Goal: Information Seeking & Learning: Check status

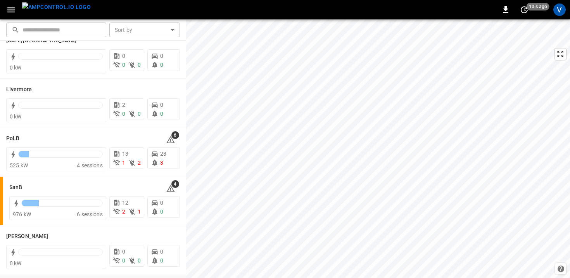
scroll to position [171, 0]
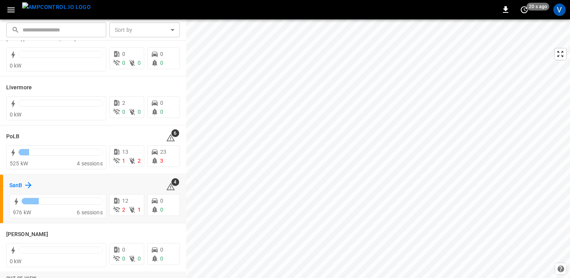
click at [11, 182] on h6 "SanB" at bounding box center [15, 185] width 13 height 9
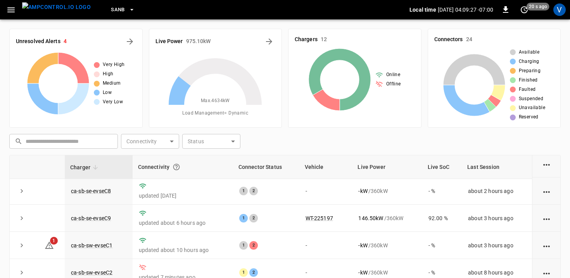
scroll to position [112, 0]
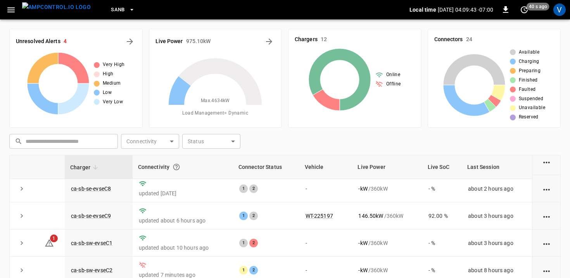
click at [292, 138] on div "​ ​ Connectivity ​ Connectivity Status ​ Status" at bounding box center [283, 140] width 554 height 18
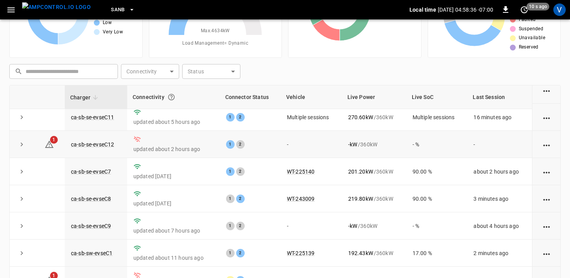
scroll to position [42, 0]
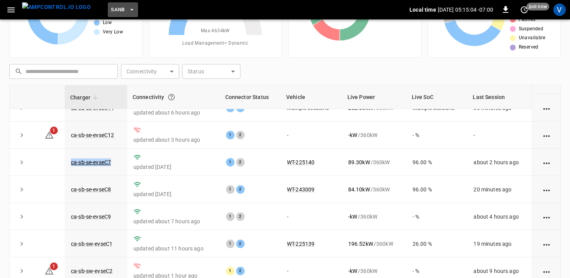
click at [112, 11] on button "SanB" at bounding box center [123, 9] width 30 height 15
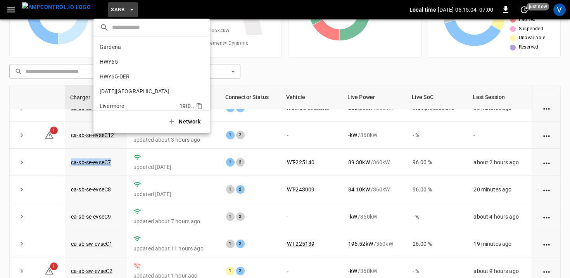
scroll to position [65, 0]
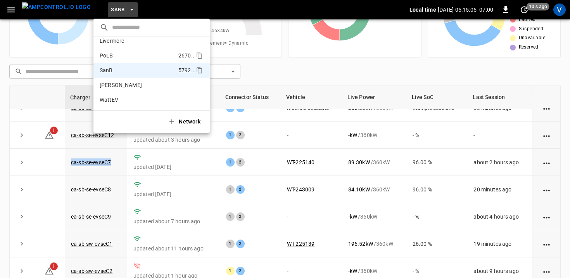
click at [117, 54] on p "PoLB" at bounding box center [138, 56] width 76 height 8
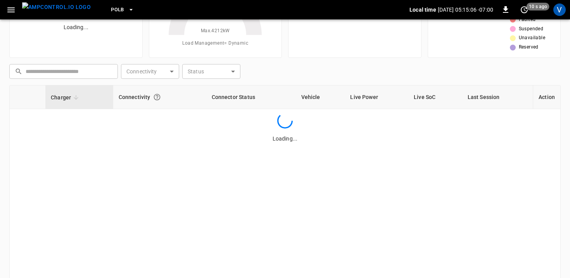
scroll to position [0, 0]
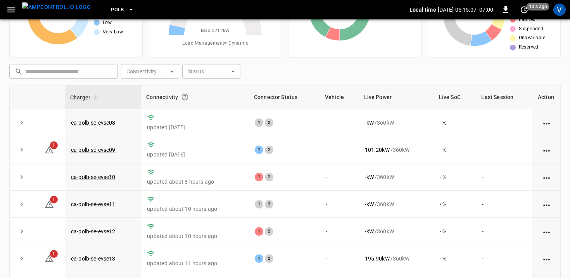
click at [295, 69] on div "​ ​ Connectivity ​ Connectivity Status ​ Status" at bounding box center [283, 70] width 554 height 18
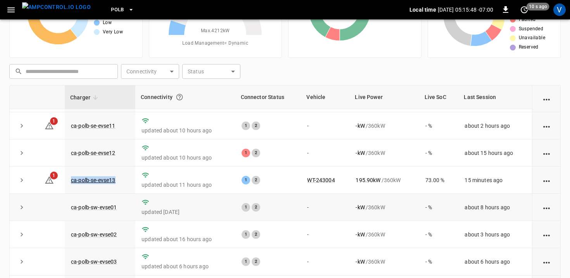
scroll to position [50, 0]
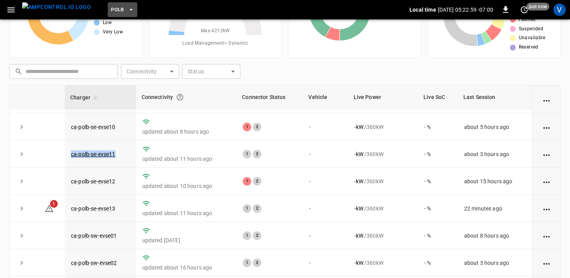
click at [111, 10] on button "PoLB" at bounding box center [122, 9] width 29 height 15
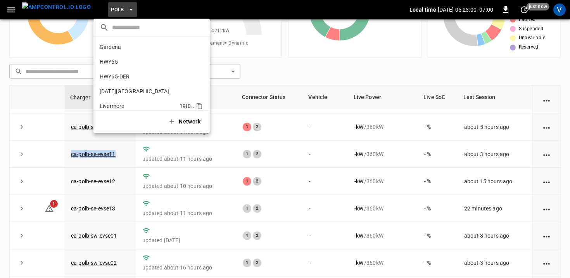
scroll to position [65, 0]
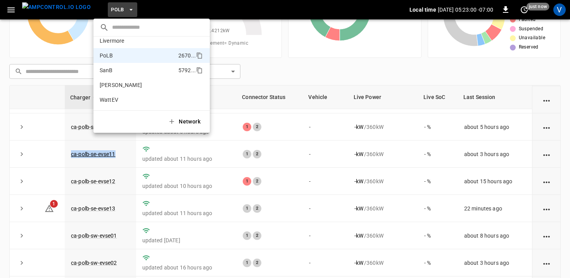
click at [114, 71] on p "SanB" at bounding box center [138, 70] width 76 height 8
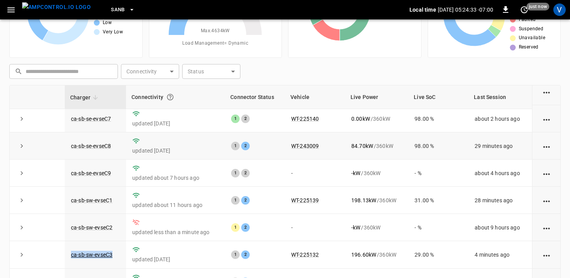
scroll to position [70, 0]
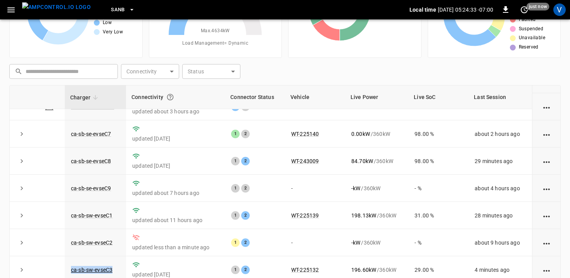
click at [111, 14] on span "SanB" at bounding box center [118, 9] width 14 height 9
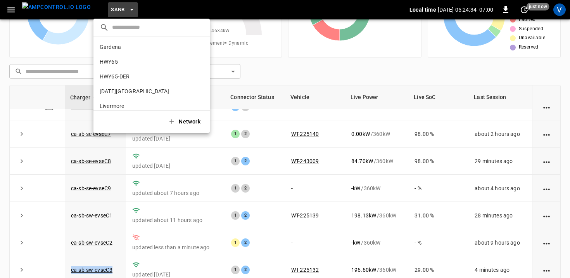
scroll to position [65, 0]
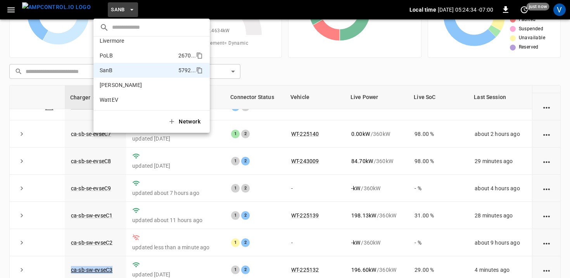
click at [107, 54] on p "PoLB" at bounding box center [138, 56] width 76 height 8
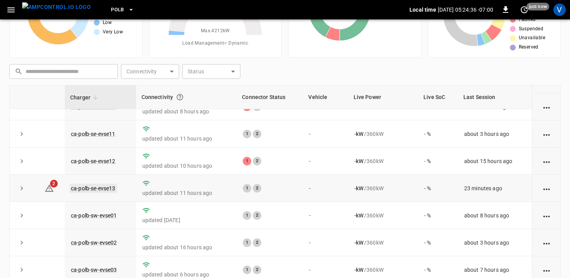
click at [90, 192] on link "ca-polb-se-evse13" at bounding box center [93, 187] width 48 height 9
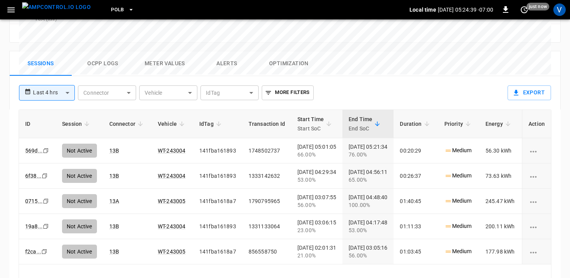
scroll to position [375, 0]
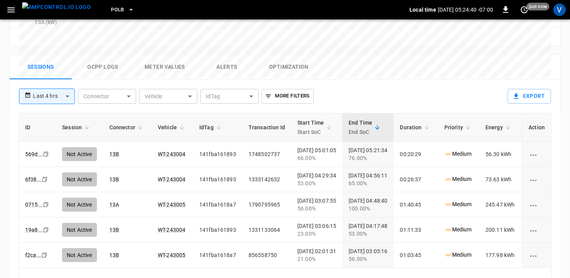
click at [222, 55] on button "Alerts" at bounding box center [227, 67] width 62 height 25
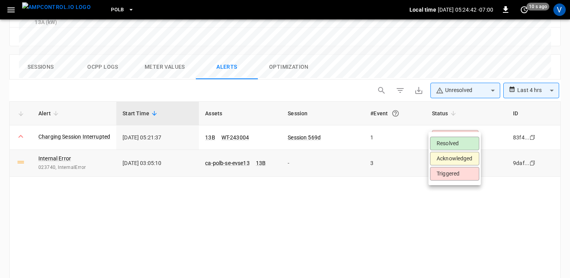
click at [435, 144] on li "Resolved" at bounding box center [454, 143] width 49 height 14
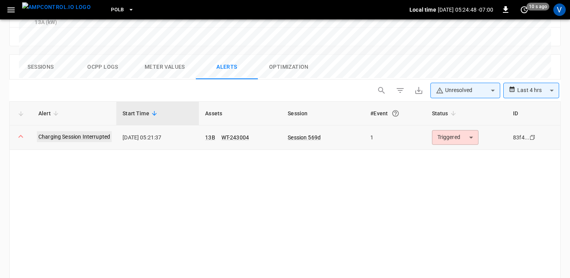
click at [87, 131] on link "Charging Session Interrupted" at bounding box center [74, 136] width 75 height 11
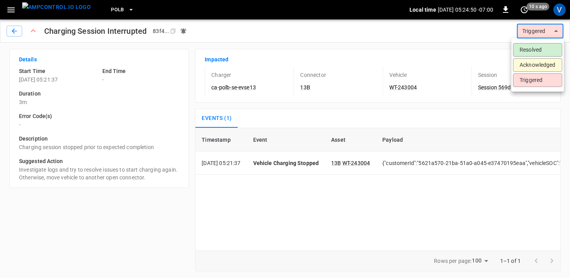
click at [551, 26] on body "PoLB Local time 2025-09-25 05:24:50 -07:00 0 10 s ago V Charging Session Interr…" at bounding box center [285, 138] width 570 height 277
click at [534, 47] on li "Resolved" at bounding box center [537, 50] width 49 height 14
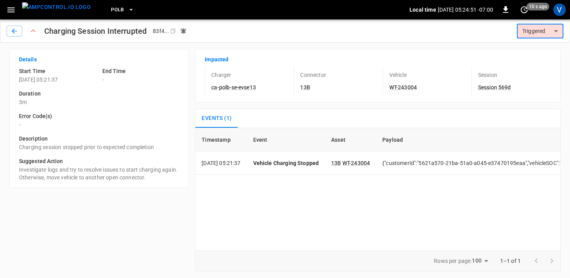
scroll to position [0, 122]
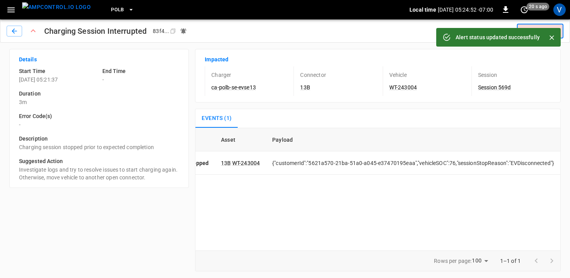
type input "********"
click at [10, 34] on icon "button" at bounding box center [14, 31] width 8 height 8
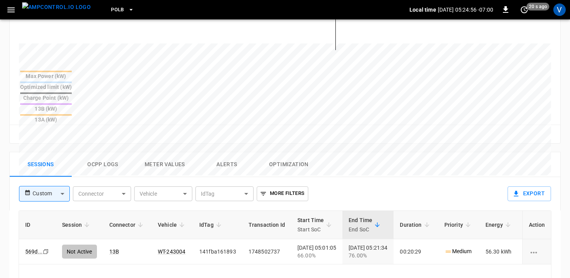
scroll to position [278, 0]
click at [168, 246] on link "WT-243004" at bounding box center [171, 250] width 31 height 9
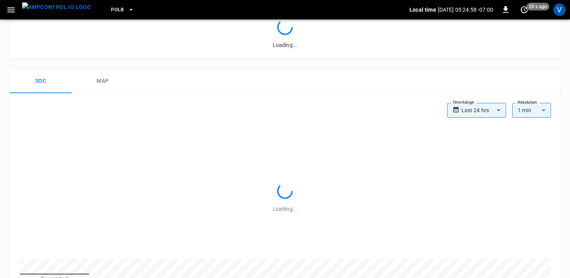
scroll to position [278, 0]
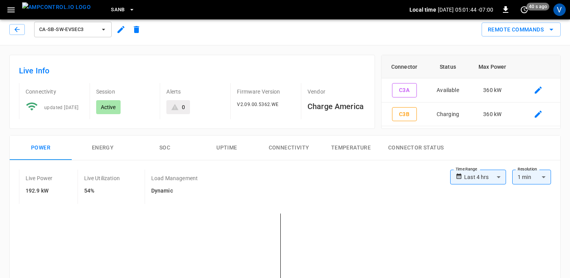
scroll to position [177, 0]
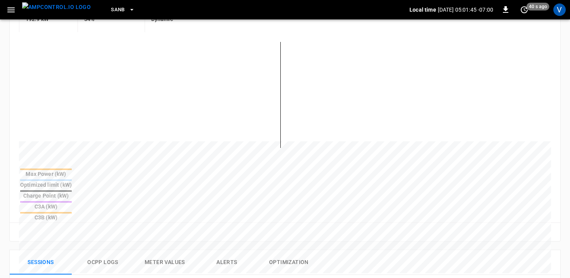
click at [222, 250] on button "Alerts" at bounding box center [227, 262] width 62 height 25
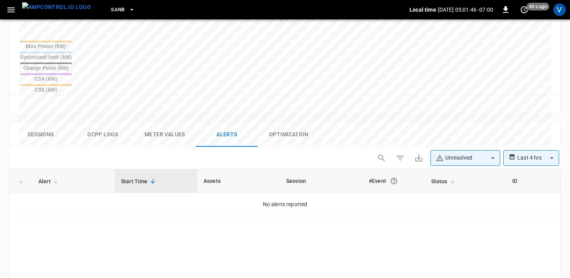
scroll to position [331, 0]
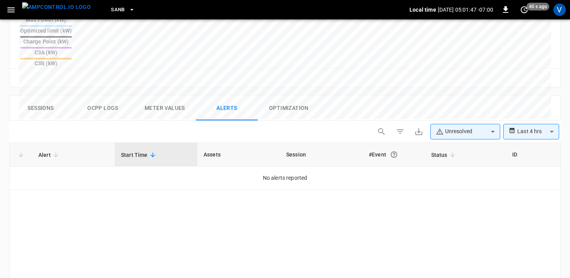
click at [459, 98] on body "**********" at bounding box center [285, 16] width 570 height 694
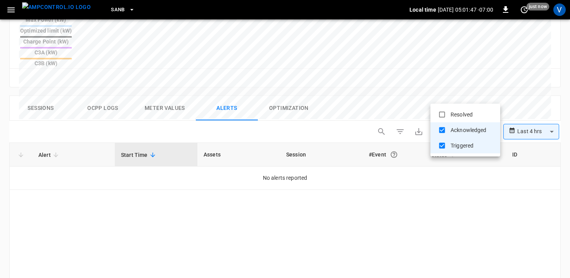
click at [454, 111] on li "Resolved" at bounding box center [465, 115] width 70 height 16
type input "**********"
click at [525, 96] on div at bounding box center [285, 139] width 570 height 278
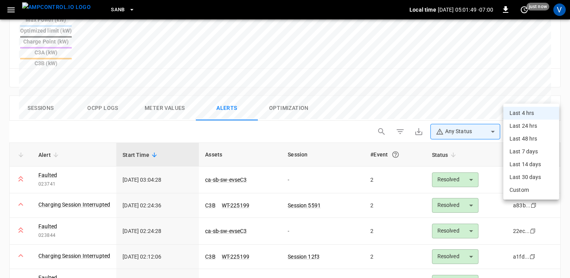
click at [524, 96] on body "**********" at bounding box center [285, 16] width 570 height 694
click at [516, 126] on li "Last 24 hrs" at bounding box center [531, 125] width 56 height 13
type input "**********"
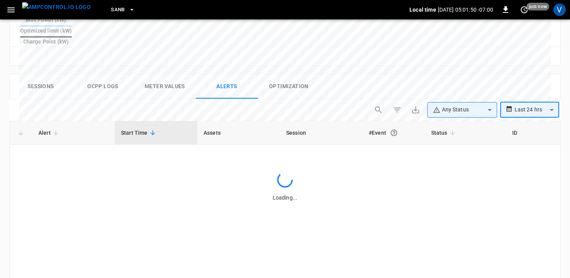
click at [356, 75] on div "Sessions Ocpp logs Meter Values Alerts Optimization" at bounding box center [285, 86] width 551 height 25
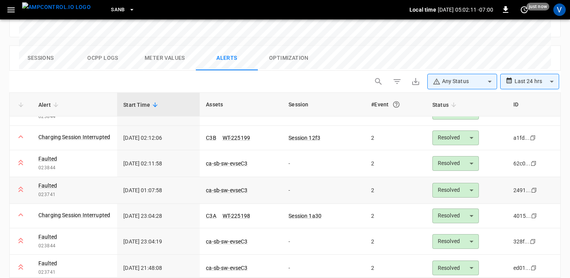
scroll to position [67, 0]
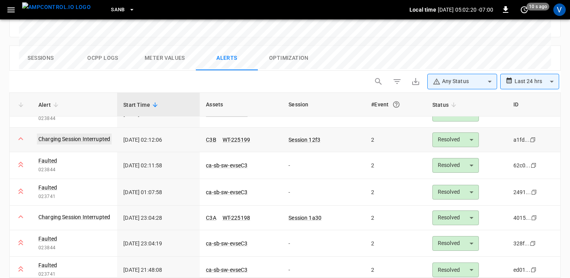
click at [54, 133] on link "Charging Session Interrupted" at bounding box center [74, 138] width 75 height 11
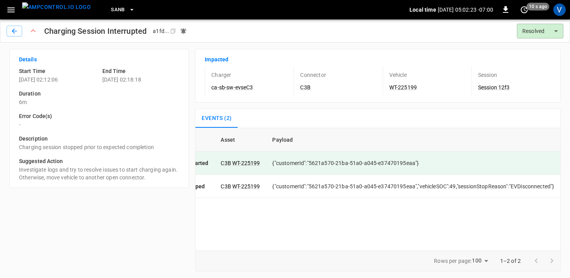
scroll to position [0, 126]
drag, startPoint x: 508, startPoint y: 185, endPoint x: 552, endPoint y: 185, distance: 44.2
click at [552, 185] on td "{"customerId":"5621a570-21ba-51a0-a045-e37470195eaa","vehicleSOC":49,"sessionSt…" at bounding box center [413, 185] width 294 height 23
copy td ""EVDisconnected""
click at [19, 31] on button "button" at bounding box center [15, 31] width 16 height 11
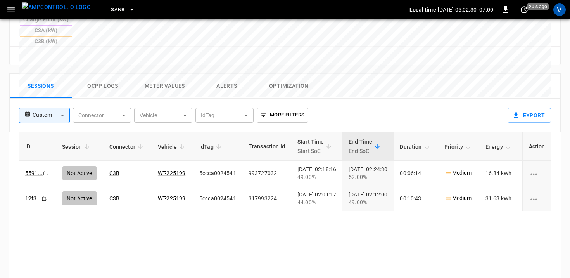
scroll to position [360, 0]
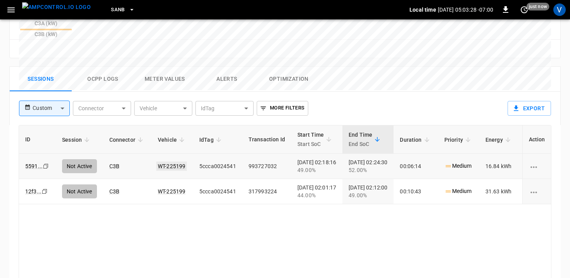
drag, startPoint x: 181, startPoint y: 122, endPoint x: 174, endPoint y: 133, distance: 13.0
click at [174, 161] on link "WT-225199" at bounding box center [171, 165] width 31 height 9
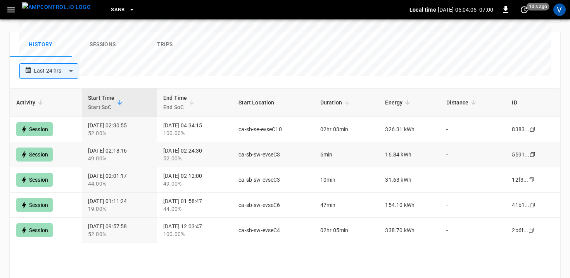
scroll to position [427, 0]
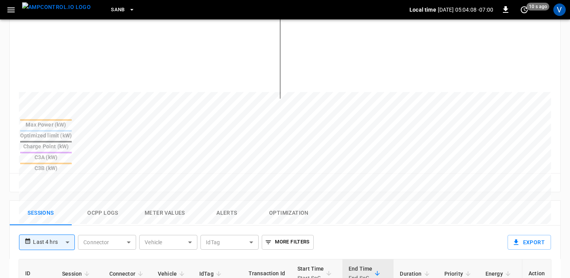
scroll to position [237, 0]
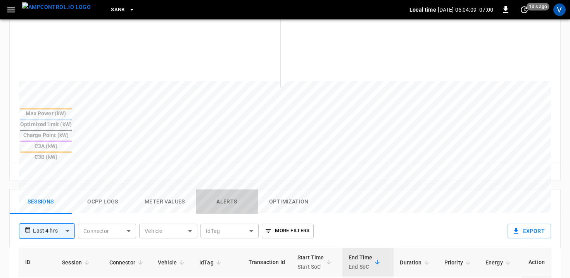
click at [230, 189] on button "Alerts" at bounding box center [227, 201] width 62 height 25
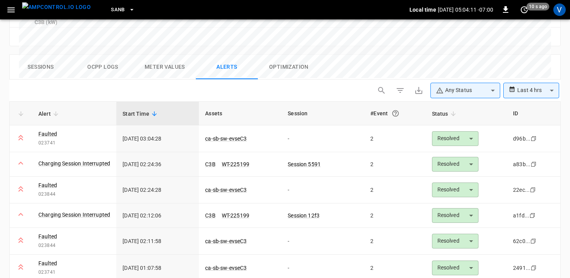
scroll to position [372, 0]
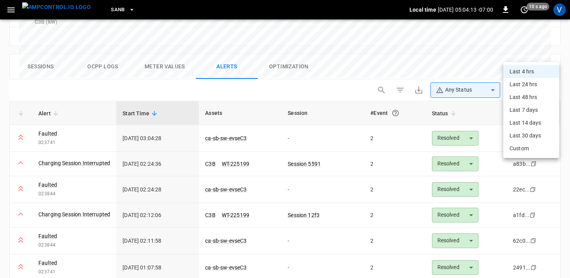
click at [516, 86] on li "Last 24 hrs" at bounding box center [531, 84] width 56 height 13
type input "**********"
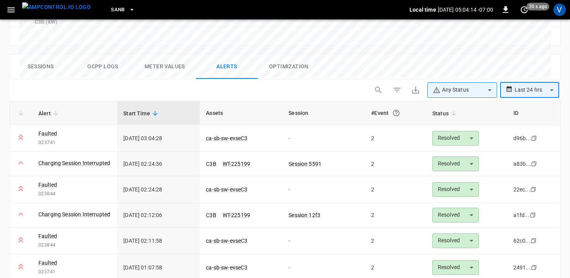
click at [361, 79] on div "**********" at bounding box center [284, 195] width 551 height 233
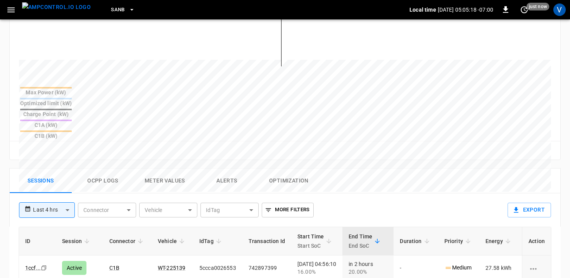
scroll to position [264, 0]
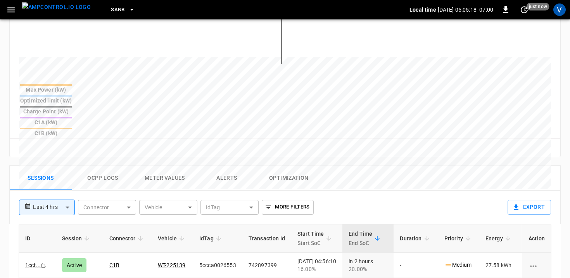
click at [224, 166] on button "Alerts" at bounding box center [227, 178] width 62 height 25
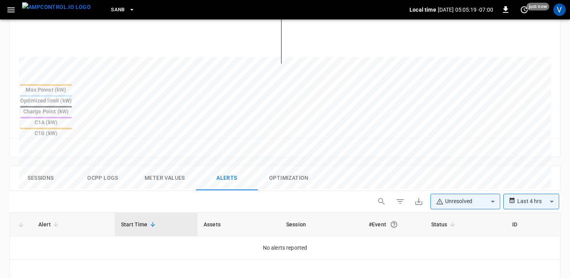
click at [470, 167] on body "**********" at bounding box center [285, 84] width 570 height 697
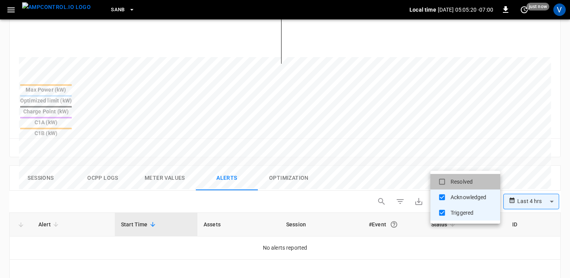
click at [457, 183] on li "Resolved" at bounding box center [465, 182] width 70 height 16
type input "**********"
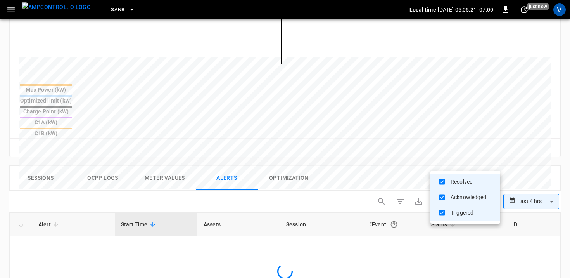
click at [360, 140] on div at bounding box center [285, 139] width 570 height 278
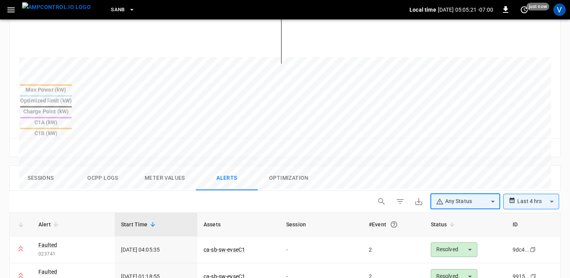
scroll to position [381, 0]
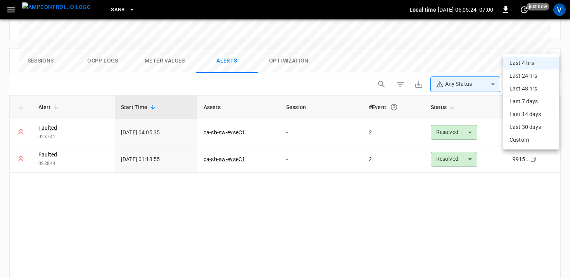
click at [518, 71] on li "Last 24 hrs" at bounding box center [531, 75] width 56 height 13
type input "**********"
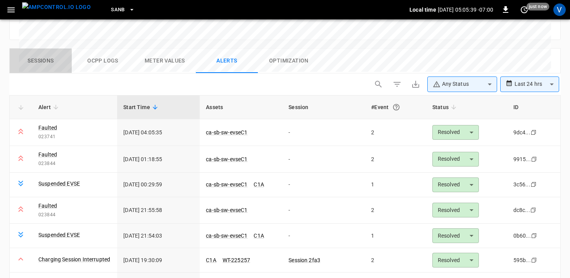
click at [31, 48] on button "Sessions" at bounding box center [41, 60] width 62 height 25
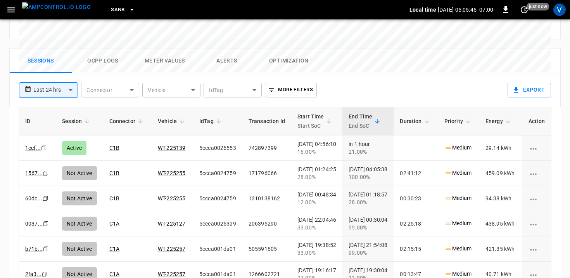
click at [233, 18] on div "SanB" at bounding box center [253, 10] width 313 height 18
click at [230, 48] on button "Alerts" at bounding box center [227, 60] width 62 height 25
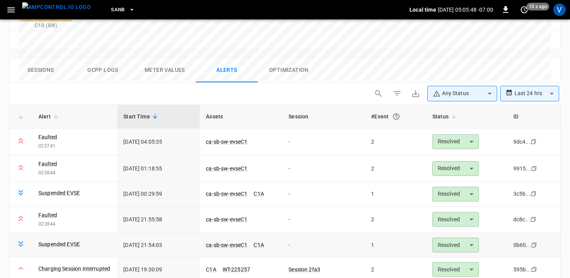
scroll to position [370, 0]
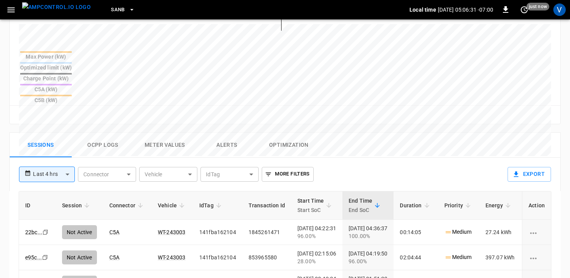
scroll to position [301, 0]
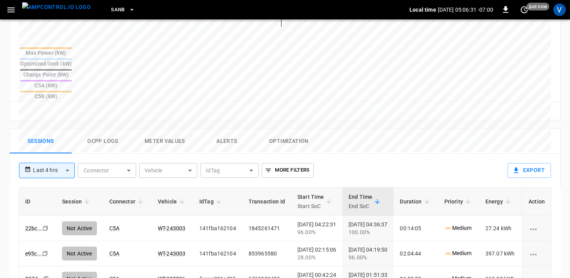
click at [226, 129] on button "Alerts" at bounding box center [227, 141] width 62 height 25
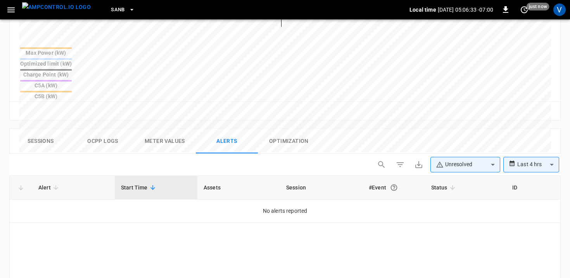
click at [530, 126] on body "**********" at bounding box center [285, 47] width 570 height 697
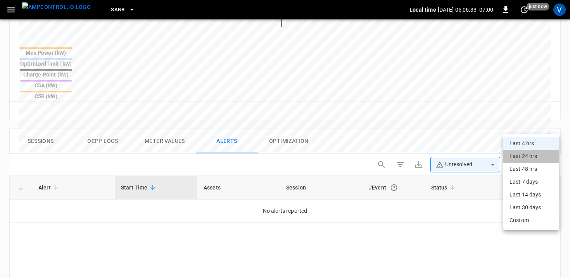
click at [518, 157] on li "Last 24 hrs" at bounding box center [531, 156] width 56 height 13
type input "**********"
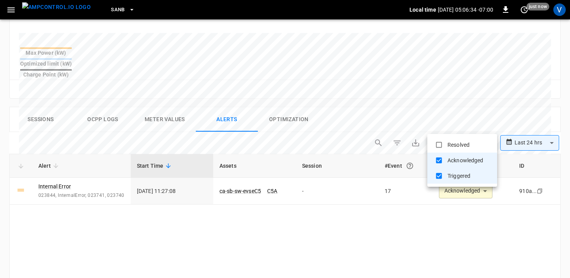
click at [465, 125] on body "**********" at bounding box center [285, 36] width 570 height 675
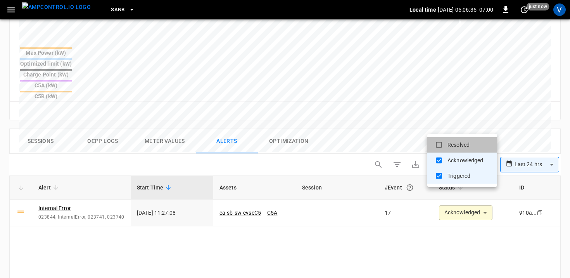
click at [451, 146] on li "Resolved" at bounding box center [462, 145] width 70 height 16
type input "**********"
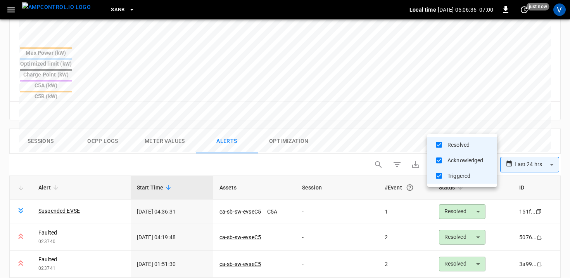
click at [344, 104] on div at bounding box center [285, 139] width 570 height 278
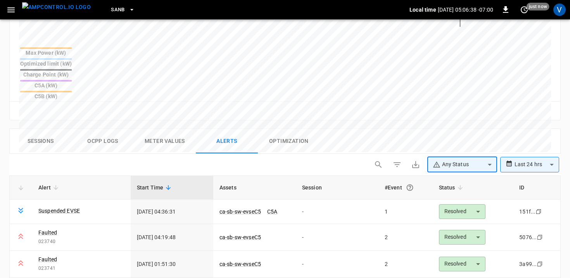
click at [338, 157] on div "**********" at bounding box center [284, 166] width 551 height 19
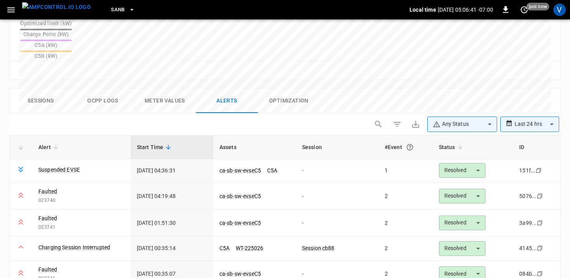
scroll to position [0, 0]
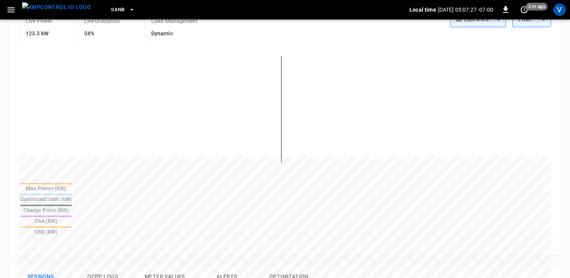
scroll to position [235, 0]
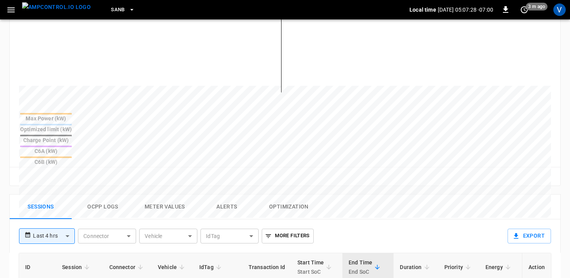
click at [226, 194] on button "Alerts" at bounding box center [227, 206] width 62 height 25
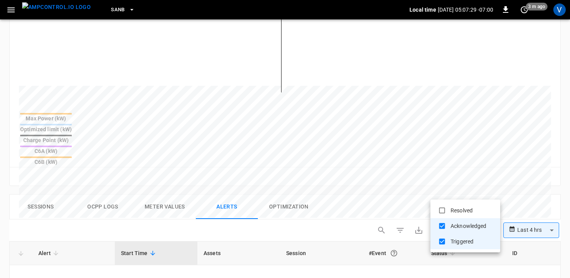
click at [463, 192] on body "**********" at bounding box center [285, 113] width 570 height 697
type input "**********"
click at [385, 162] on div at bounding box center [285, 139] width 570 height 278
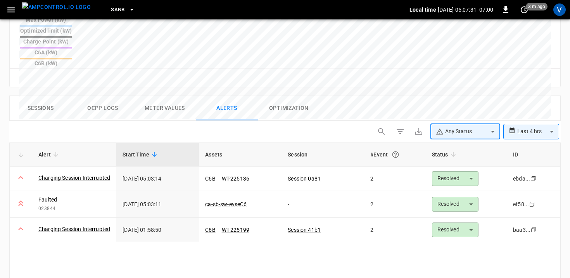
scroll to position [381, 0]
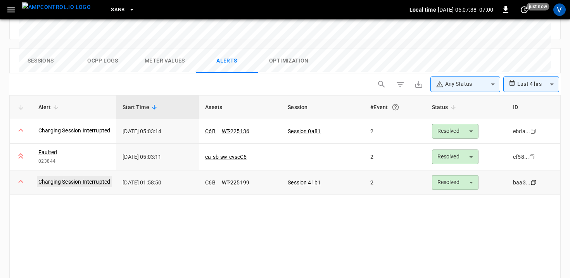
click at [79, 176] on link "Charging Session Interrupted" at bounding box center [74, 181] width 75 height 11
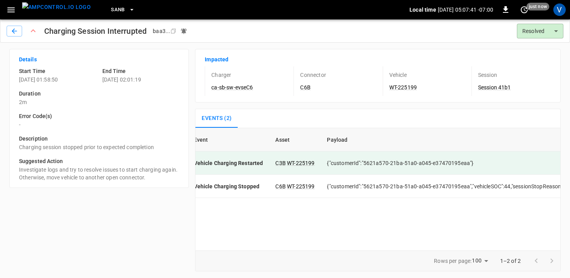
scroll to position [0, 99]
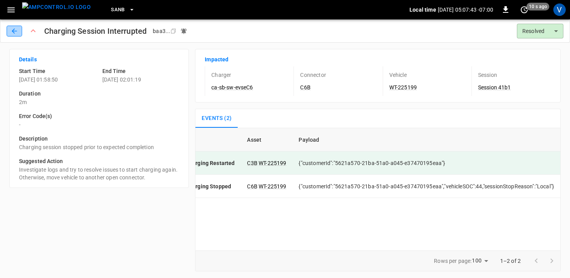
click at [14, 32] on icon "button" at bounding box center [14, 31] width 8 height 8
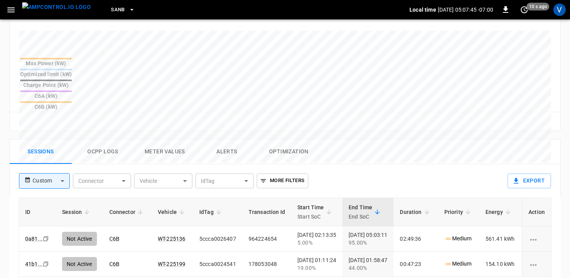
scroll to position [298, 0]
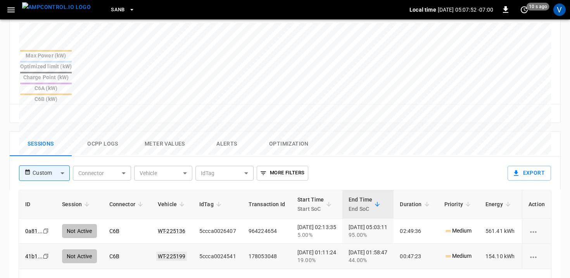
click at [176, 251] on link "WT-225199" at bounding box center [171, 255] width 31 height 9
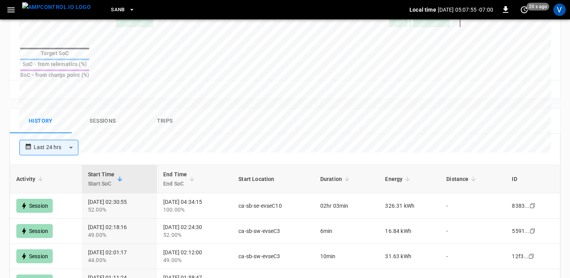
scroll to position [330, 0]
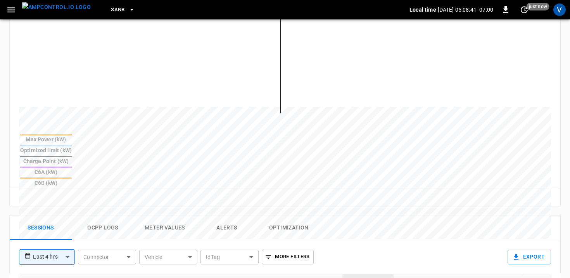
scroll to position [218, 0]
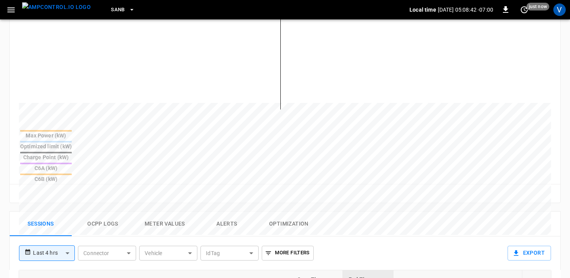
click at [231, 211] on button "Alerts" at bounding box center [227, 223] width 62 height 25
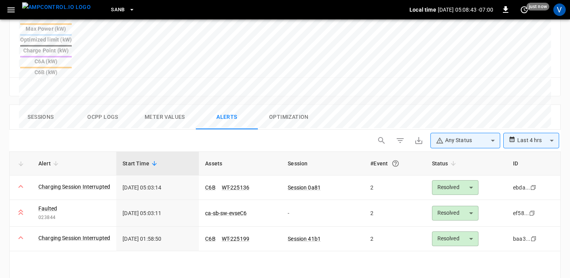
scroll to position [327, 0]
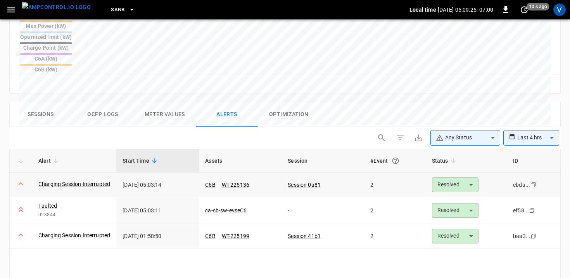
click at [92, 180] on div "Charging Session Interrupted" at bounding box center [74, 184] width 72 height 9
click at [91, 178] on link "Charging Session Interrupted" at bounding box center [74, 183] width 75 height 11
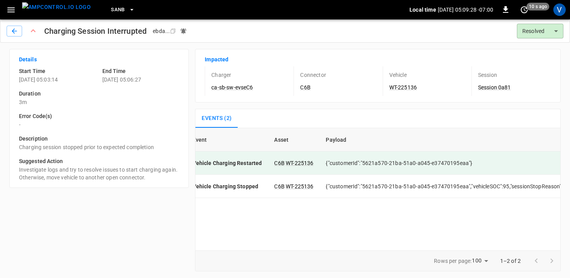
scroll to position [0, 126]
click at [14, 33] on icon "button" at bounding box center [14, 30] width 5 height 5
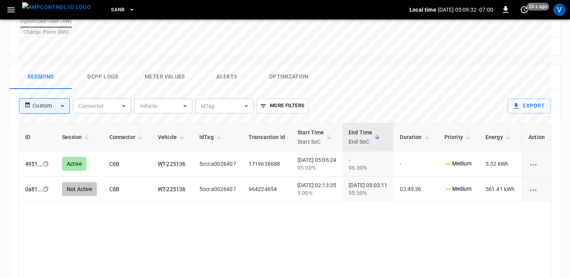
scroll to position [341, 0]
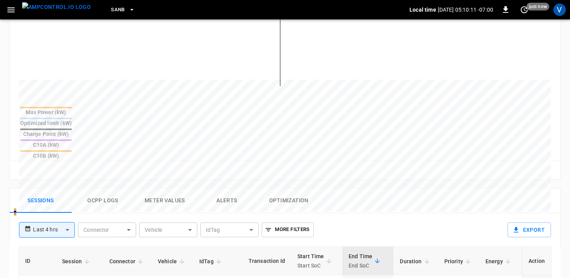
scroll to position [239, 0]
click at [223, 187] on button "Alerts" at bounding box center [227, 199] width 62 height 25
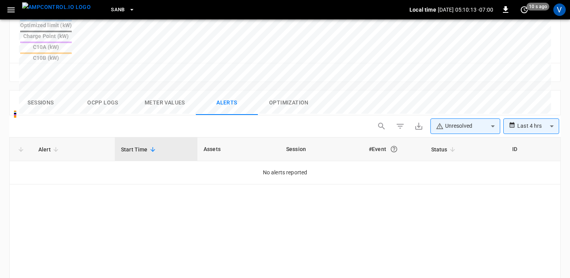
scroll to position [351, 0]
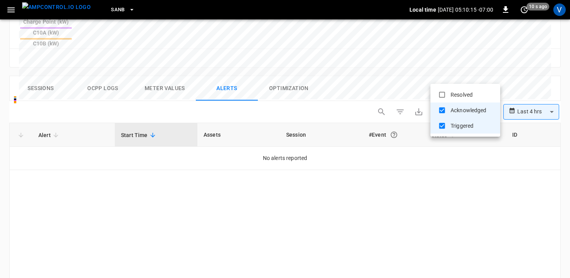
click at [461, 98] on li "Resolved" at bounding box center [465, 95] width 70 height 16
type input "**********"
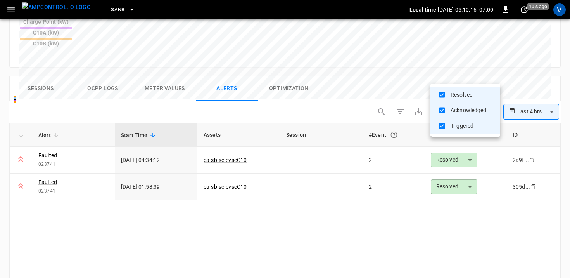
click at [542, 76] on div at bounding box center [285, 139] width 570 height 278
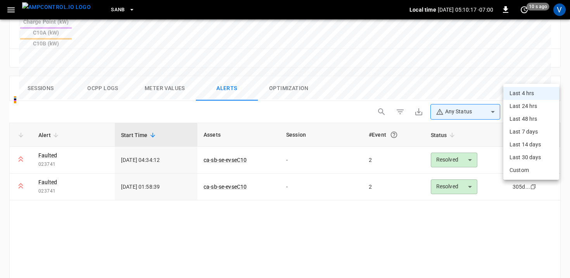
click at [525, 103] on li "Last 24 hrs" at bounding box center [531, 106] width 56 height 13
type input "**********"
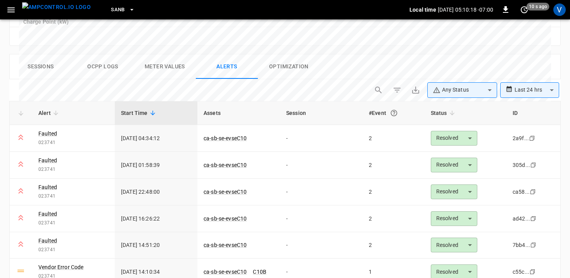
click at [368, 60] on div "Sessions Ocpp logs Meter Values Alerts Optimization" at bounding box center [285, 66] width 551 height 25
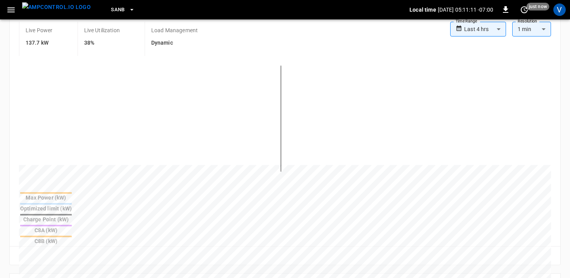
scroll to position [221, 0]
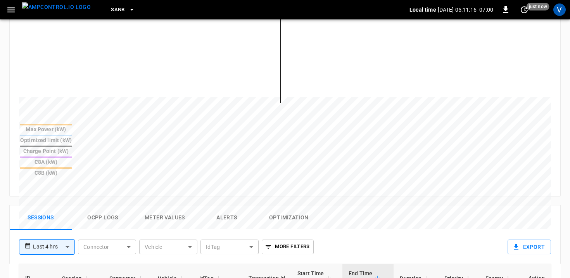
click at [220, 205] on button "Alerts" at bounding box center [227, 217] width 62 height 25
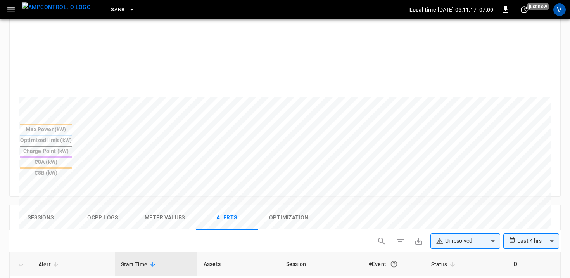
click at [367, 205] on div "Sessions Ocpp logs Meter Values Alerts Optimization" at bounding box center [285, 217] width 551 height 25
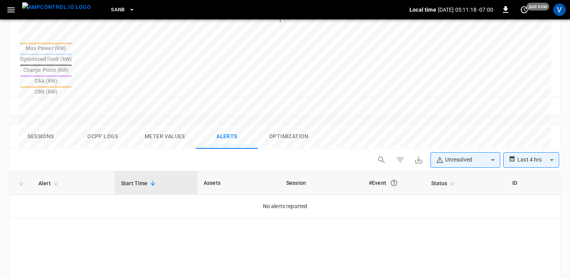
scroll to position [302, 0]
click at [468, 126] on body "**********" at bounding box center [285, 45] width 570 height 694
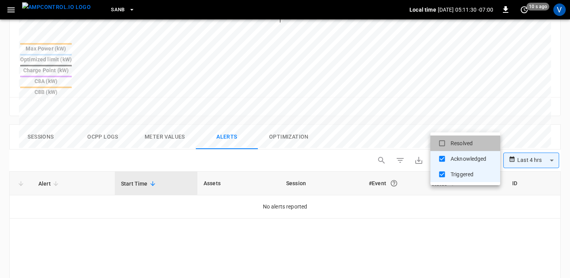
click at [457, 145] on li "Resolved" at bounding box center [465, 143] width 70 height 16
type input "**********"
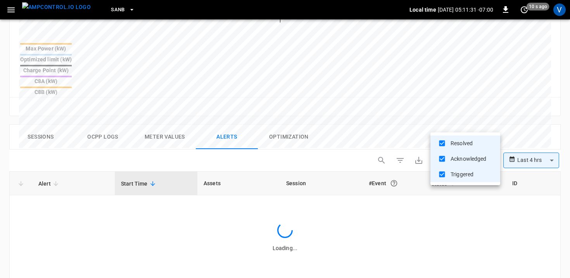
click at [542, 127] on div at bounding box center [285, 139] width 570 height 278
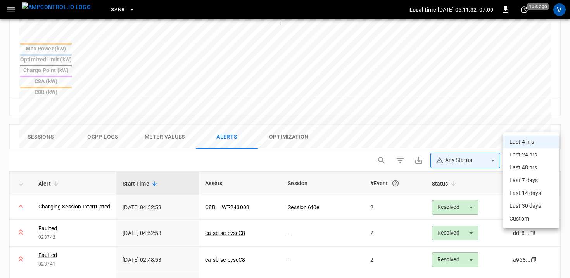
click at [542, 127] on body "**********" at bounding box center [285, 45] width 570 height 694
click at [525, 151] on li "Last 24 hrs" at bounding box center [531, 154] width 56 height 13
type input "**********"
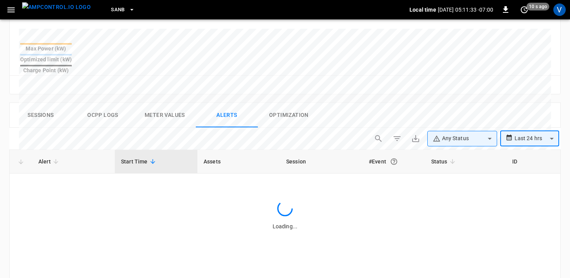
click at [401, 103] on div "Sessions Ocpp logs Meter Values Alerts Optimization" at bounding box center [285, 115] width 551 height 25
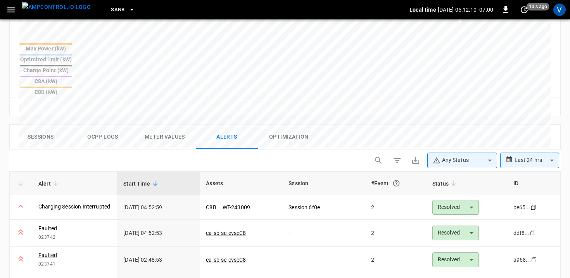
click at [366, 124] on div "Sessions Ocpp logs Meter Values Alerts Optimization" at bounding box center [285, 136] width 551 height 25
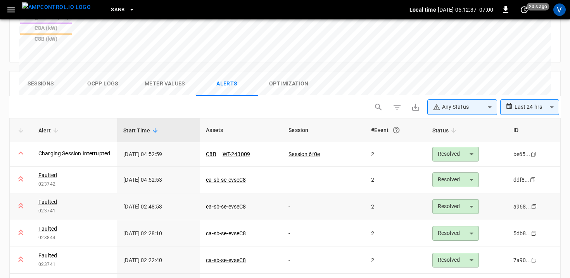
scroll to position [356, 0]
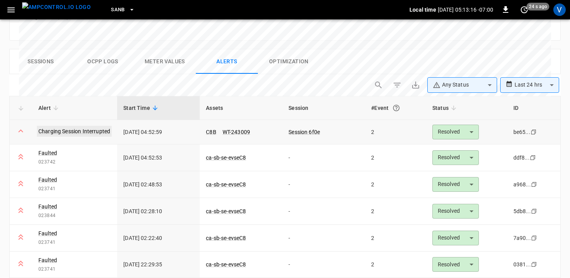
click at [82, 126] on link "Charging Session Interrupted" at bounding box center [74, 131] width 75 height 11
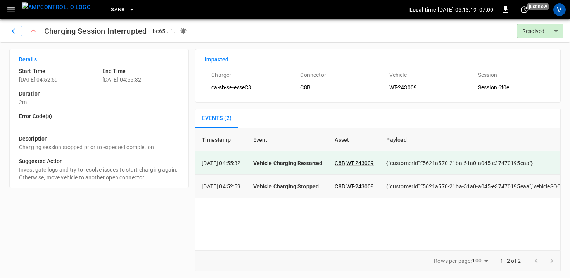
scroll to position [0, 126]
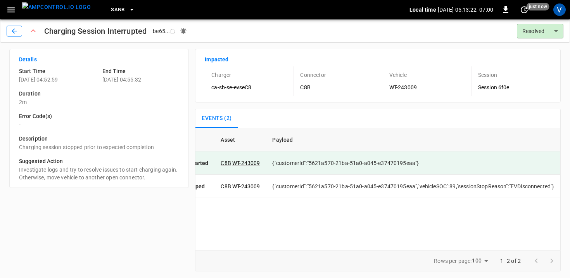
click at [12, 31] on icon "button" at bounding box center [14, 31] width 8 height 8
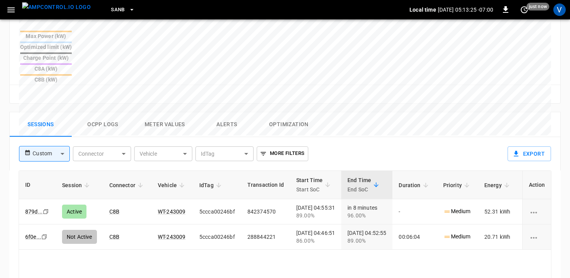
scroll to position [317, 0]
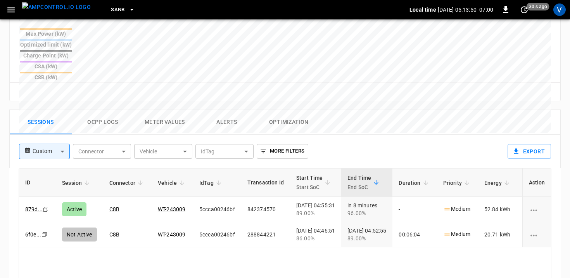
click at [222, 110] on button "Alerts" at bounding box center [227, 122] width 62 height 25
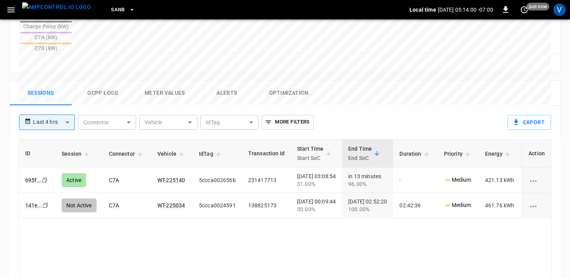
scroll to position [339, 0]
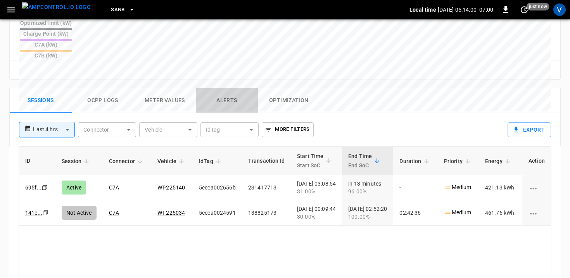
click at [229, 88] on button "Alerts" at bounding box center [227, 100] width 62 height 25
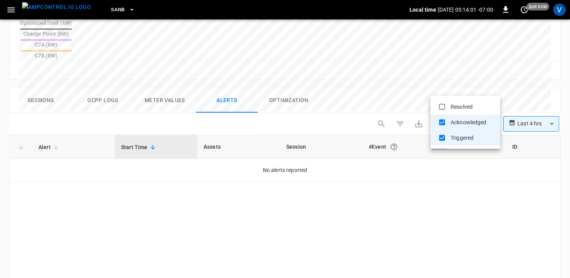
click at [459, 109] on li "Resolved" at bounding box center [465, 107] width 70 height 16
type input "**********"
click at [534, 90] on div at bounding box center [285, 139] width 570 height 278
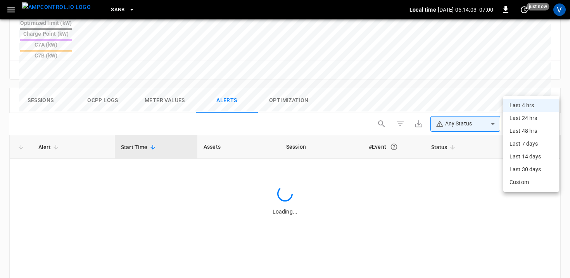
click at [532, 87] on body "**********" at bounding box center [285, 8] width 570 height 694
click at [522, 117] on li "Last 24 hrs" at bounding box center [531, 118] width 56 height 13
type input "**********"
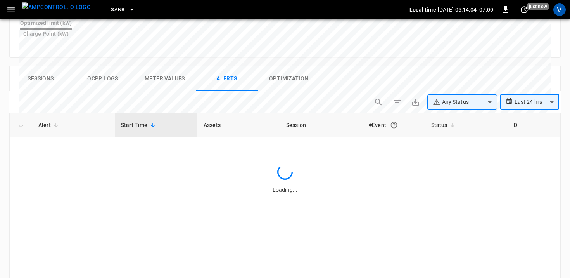
click at [347, 67] on div "Sessions Ocpp logs Meter Values Alerts Optimization" at bounding box center [285, 78] width 551 height 25
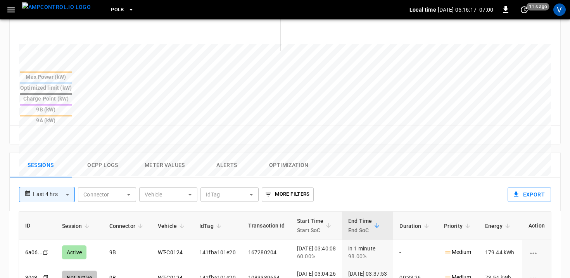
scroll to position [280, 0]
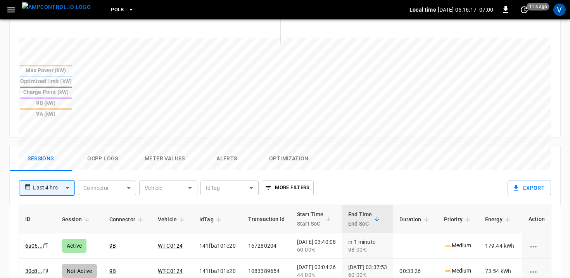
click at [223, 146] on button "Alerts" at bounding box center [227, 158] width 62 height 25
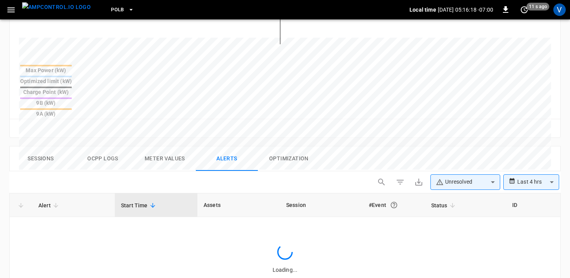
click at [478, 148] on body "**********" at bounding box center [285, 67] width 570 height 694
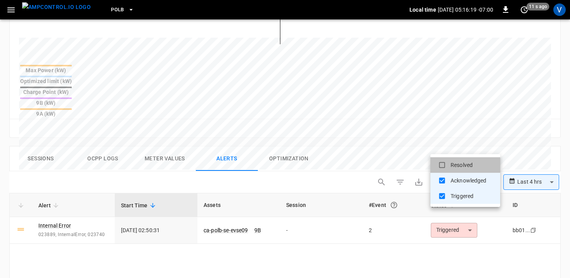
click at [459, 166] on li "Resolved" at bounding box center [465, 165] width 70 height 16
type input "**********"
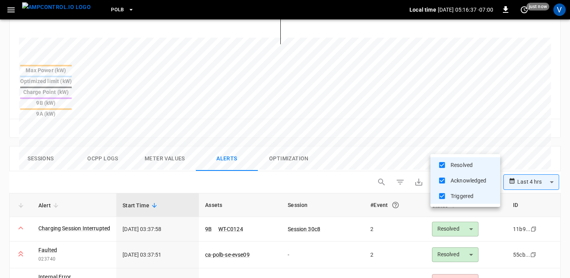
click at [354, 115] on div at bounding box center [285, 139] width 570 height 278
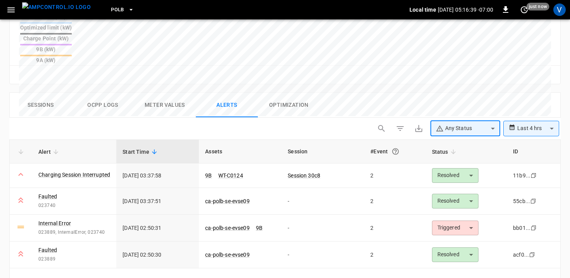
scroll to position [335, 0]
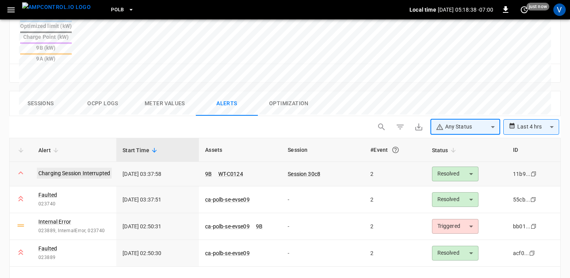
click at [84, 168] on link "Charging Session Interrupted" at bounding box center [74, 173] width 75 height 11
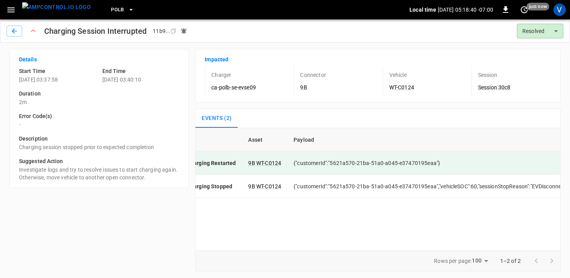
scroll to position [0, 119]
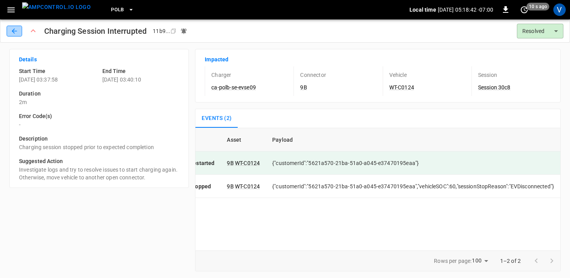
click at [15, 32] on icon "button" at bounding box center [14, 31] width 8 height 8
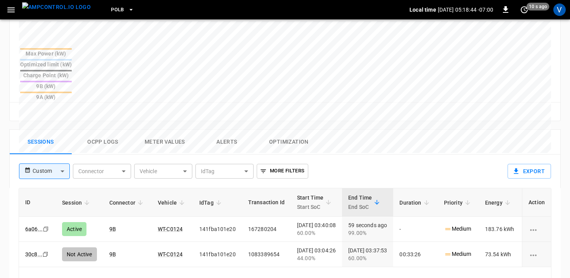
scroll to position [299, 0]
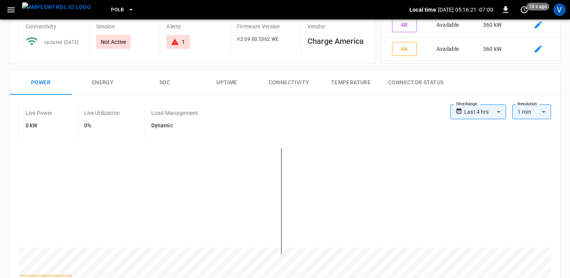
scroll to position [370, 0]
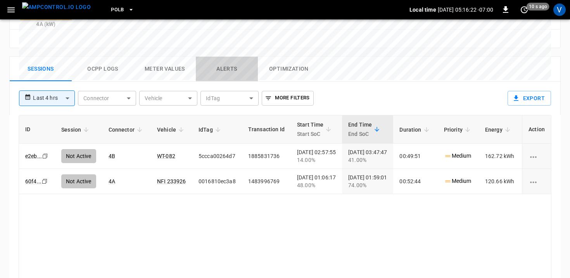
click at [219, 57] on button "Alerts" at bounding box center [227, 69] width 62 height 25
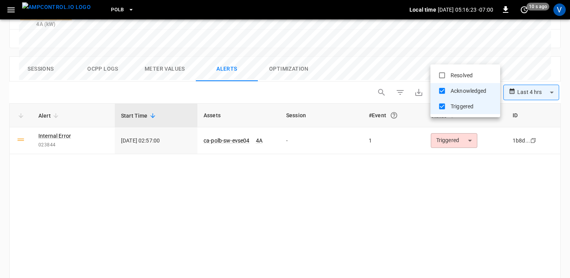
click at [455, 71] on li "Resolved" at bounding box center [465, 75] width 70 height 16
type input "**********"
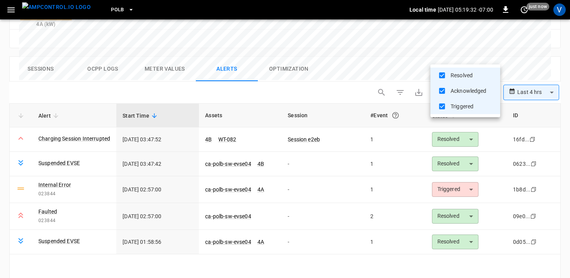
click at [316, 35] on div at bounding box center [285, 139] width 570 height 278
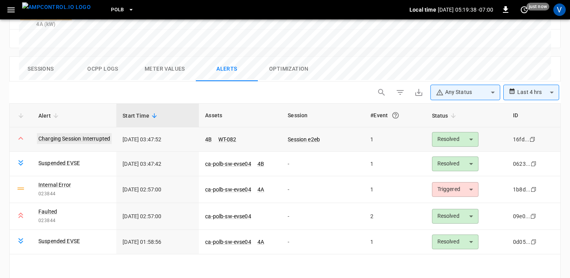
click at [65, 133] on link "Charging Session Interrupted" at bounding box center [74, 138] width 75 height 11
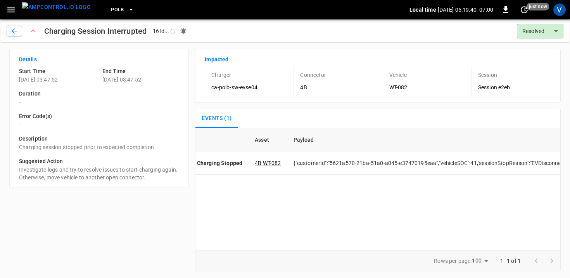
scroll to position [0, 109]
click at [16, 29] on icon "button" at bounding box center [14, 31] width 8 height 8
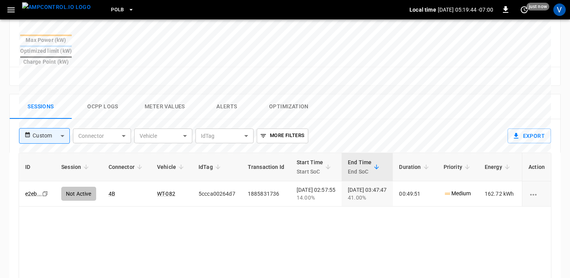
scroll to position [310, 0]
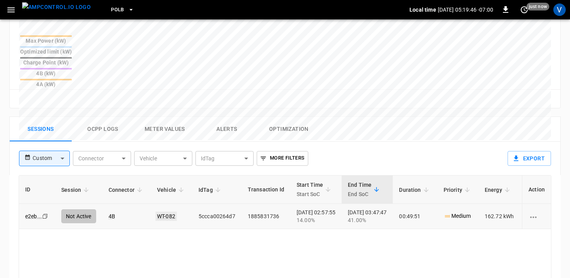
click at [168, 211] on link "WT-082" at bounding box center [165, 215] width 21 height 9
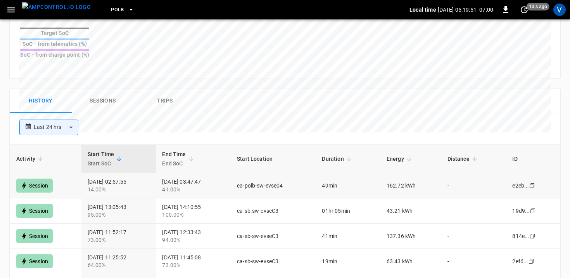
scroll to position [354, 0]
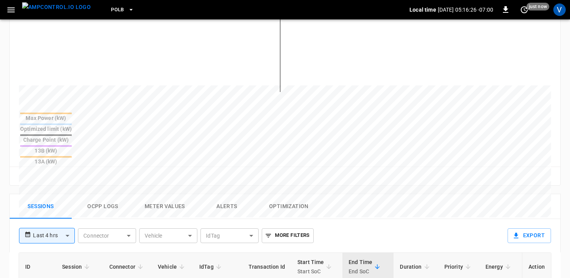
scroll to position [237, 0]
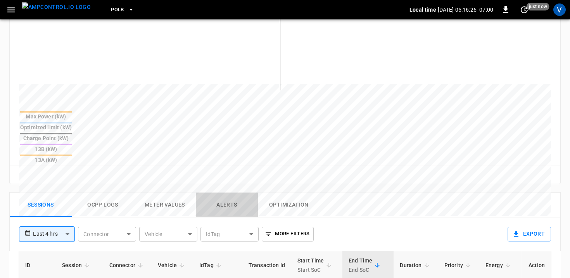
click at [228, 192] on button "Alerts" at bounding box center [227, 204] width 62 height 25
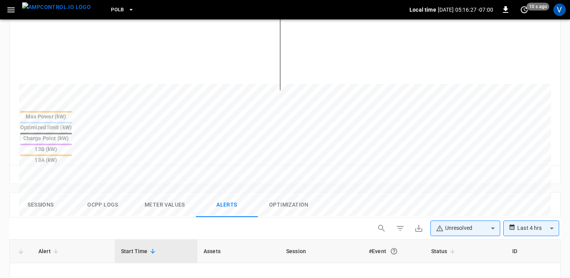
click at [462, 191] on body "**********" at bounding box center [285, 111] width 570 height 697
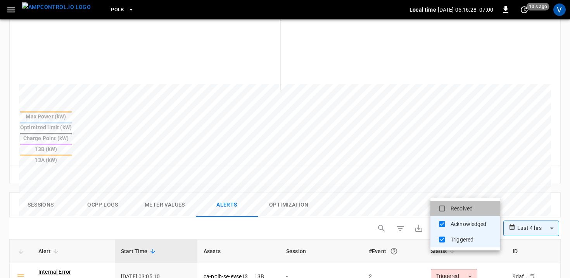
click at [453, 208] on li "Resolved" at bounding box center [465, 208] width 70 height 16
type input "**********"
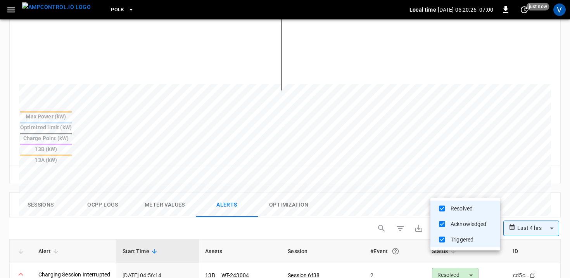
click at [342, 154] on div at bounding box center [285, 139] width 570 height 278
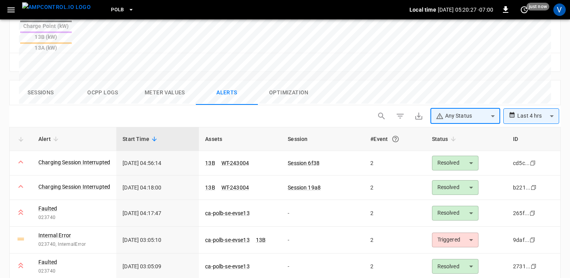
scroll to position [350, 0]
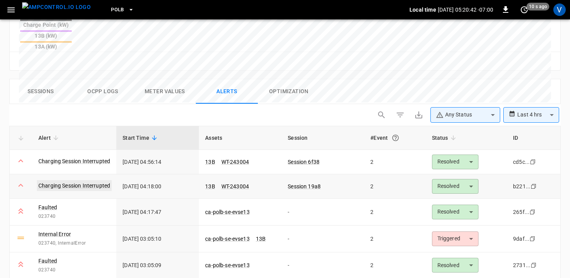
click at [100, 180] on link "Charging Session Interrupted" at bounding box center [74, 185] width 75 height 11
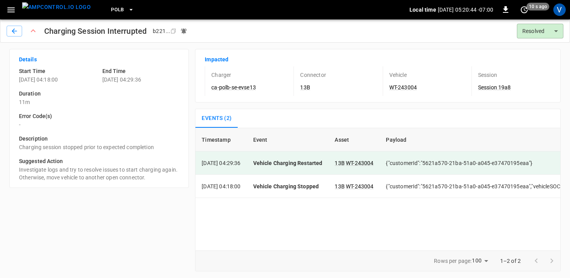
scroll to position [0, 125]
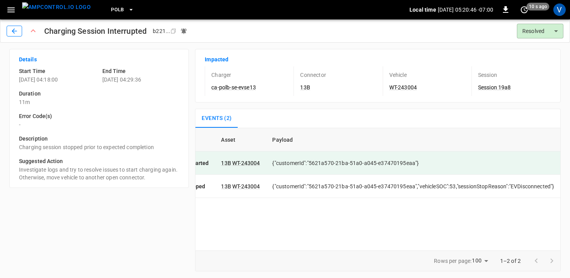
click at [19, 31] on button "button" at bounding box center [15, 31] width 16 height 11
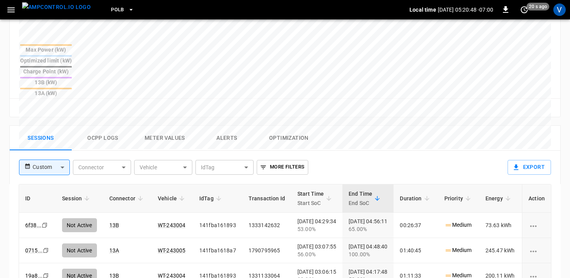
scroll to position [304, 0]
click at [170, 220] on link "WT-243004" at bounding box center [171, 224] width 31 height 9
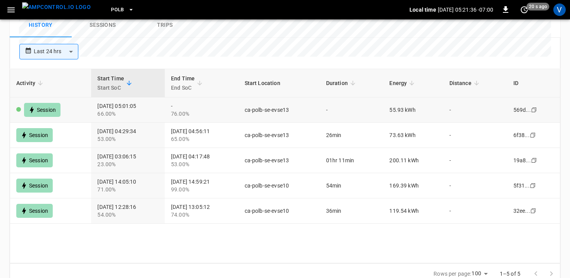
scroll to position [427, 0]
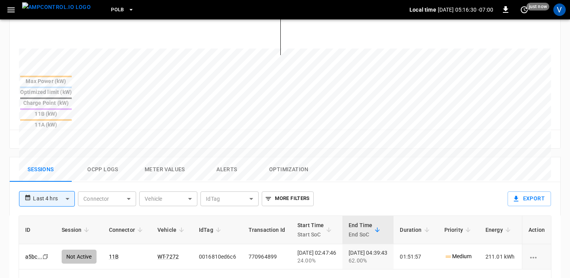
scroll to position [281, 0]
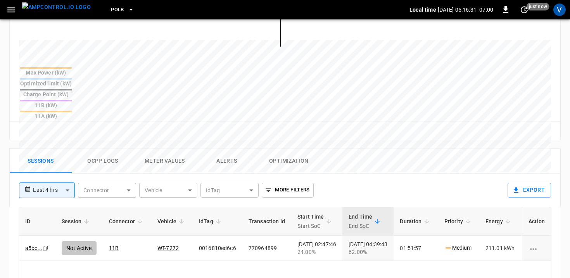
click at [226, 149] on button "Alerts" at bounding box center [227, 161] width 62 height 25
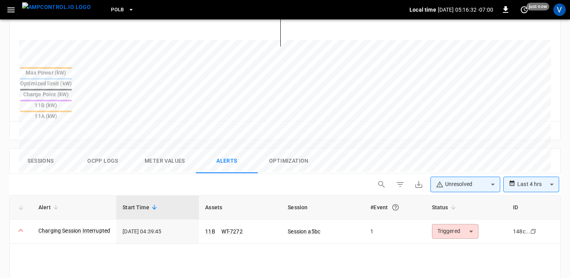
click at [447, 143] on body "**********" at bounding box center [285, 67] width 570 height 697
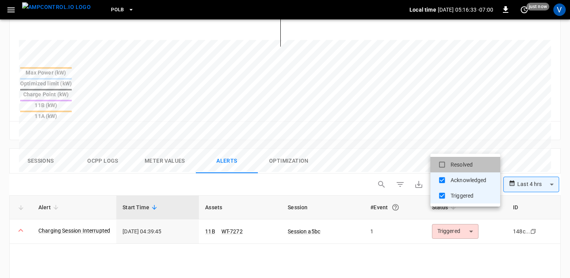
click at [449, 165] on li "Resolved" at bounding box center [465, 165] width 70 height 16
type input "**********"
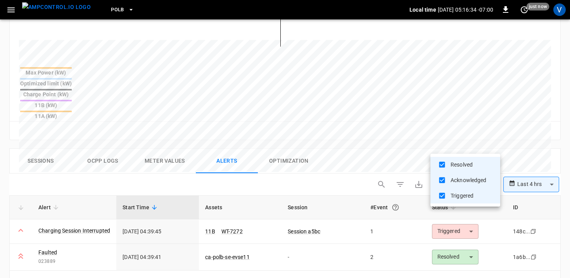
click at [345, 128] on div at bounding box center [285, 139] width 570 height 278
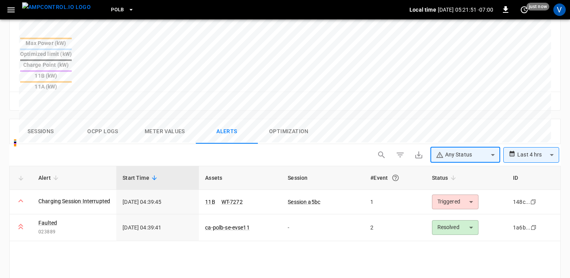
scroll to position [328, 0]
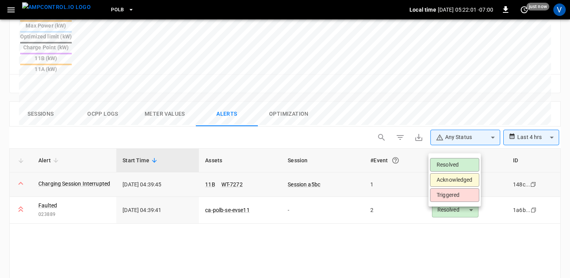
click at [448, 146] on body "**********" at bounding box center [285, 20] width 570 height 697
click at [446, 164] on li "Resolved" at bounding box center [454, 165] width 49 height 14
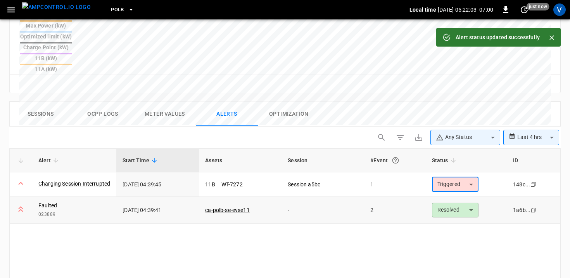
type input "********"
click at [95, 178] on link "Charging Session Interrupted" at bounding box center [74, 183] width 75 height 11
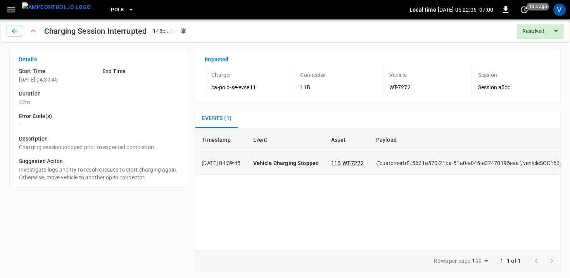
scroll to position [0, 116]
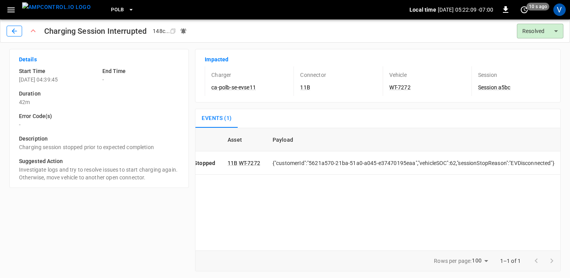
click at [16, 31] on icon "button" at bounding box center [14, 31] width 8 height 8
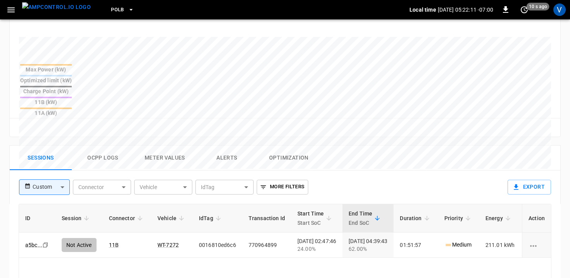
scroll to position [288, 0]
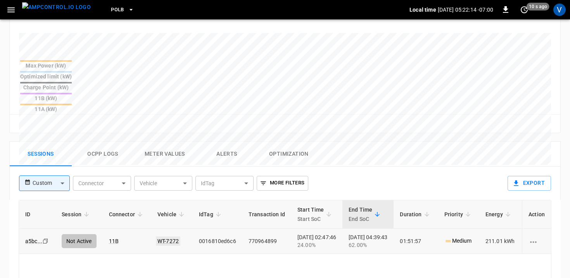
click at [164, 236] on link "WT-7272" at bounding box center [168, 240] width 24 height 9
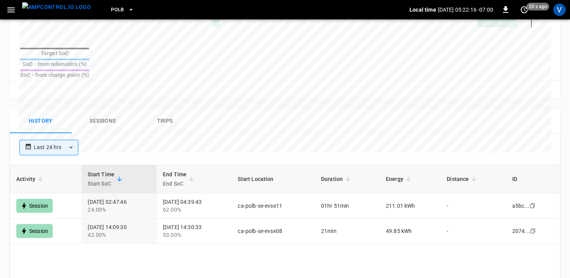
scroll to position [333, 0]
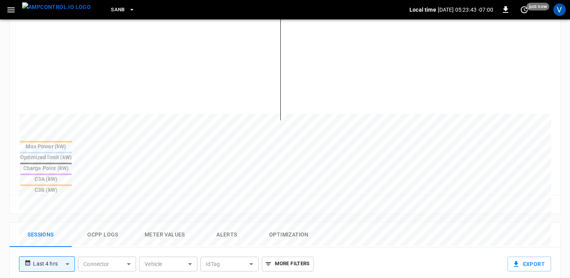
scroll to position [255, 0]
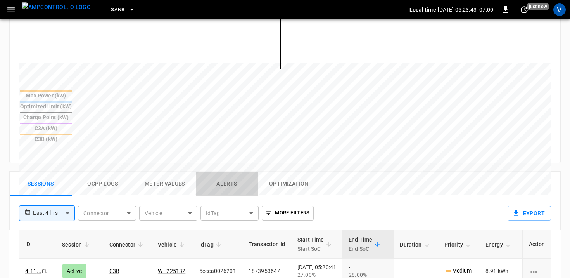
click at [234, 171] on button "Alerts" at bounding box center [227, 183] width 62 height 25
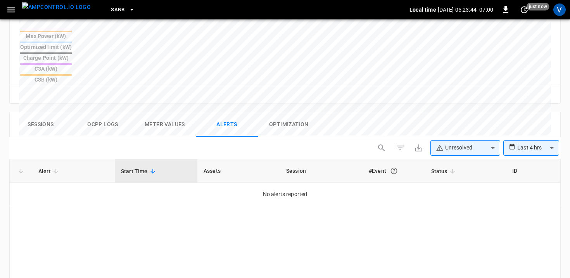
scroll to position [381, 0]
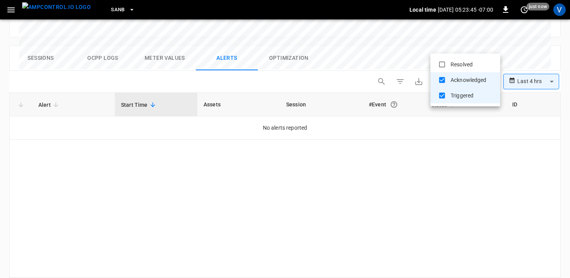
click at [451, 61] on li "Resolved" at bounding box center [465, 65] width 70 height 16
type input "**********"
click at [352, 33] on div at bounding box center [285, 139] width 570 height 278
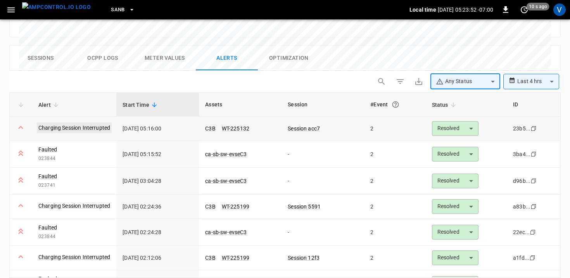
click at [80, 122] on link "Charging Session Interrupted" at bounding box center [74, 127] width 75 height 11
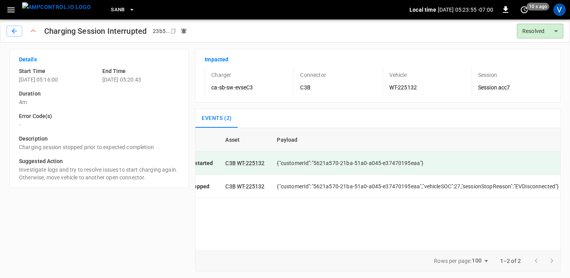
scroll to position [0, 126]
click at [16, 35] on button "button" at bounding box center [15, 31] width 16 height 11
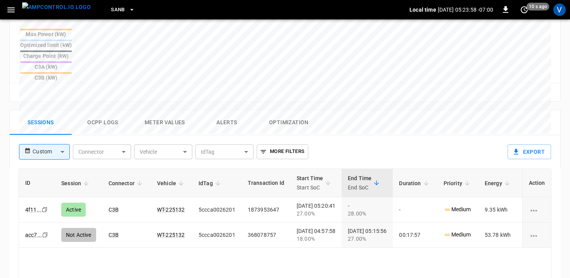
scroll to position [317, 0]
